Goal: Register for event/course

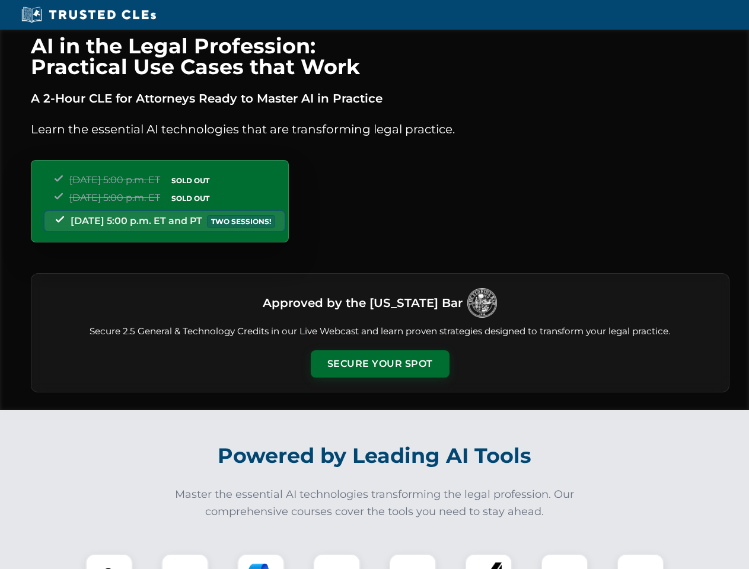
click at [380, 364] on button "Secure Your Spot" at bounding box center [380, 364] width 139 height 27
click at [109, 562] on img at bounding box center [109, 577] width 34 height 34
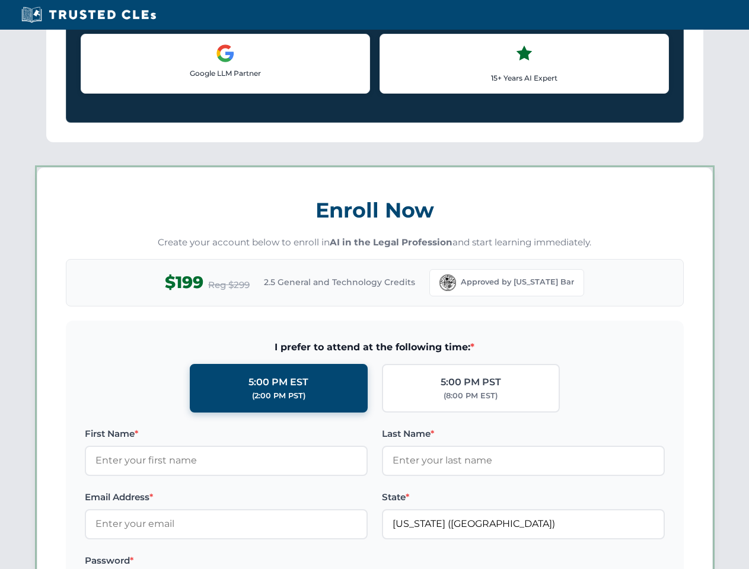
click at [261, 562] on label "Password *" at bounding box center [226, 561] width 283 height 14
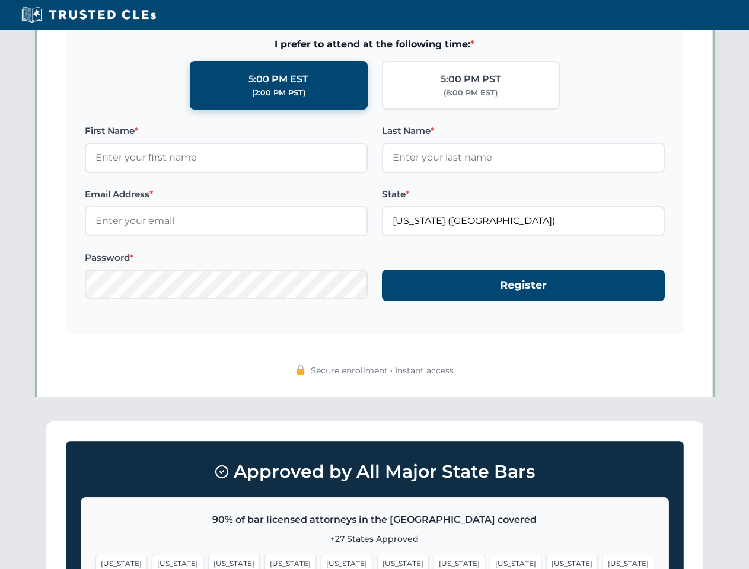
click at [546, 562] on span "[US_STATE]" at bounding box center [572, 563] width 52 height 17
